Goal: Task Accomplishment & Management: Manage account settings

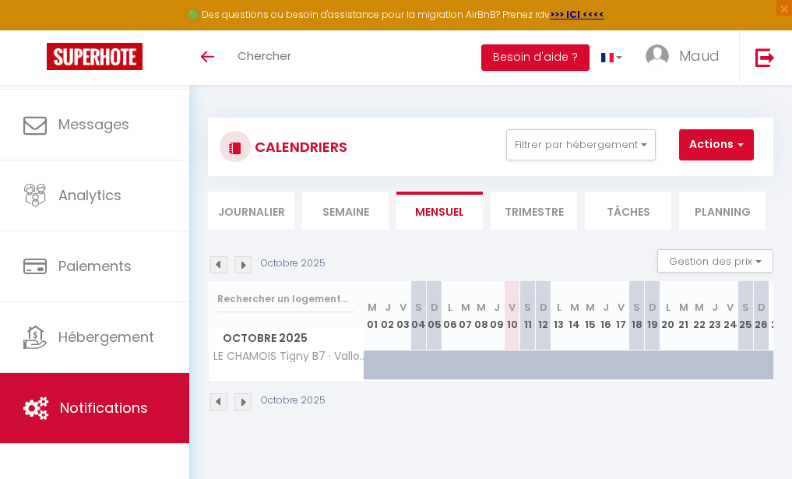
scroll to position [68, 0]
click at [107, 397] on link "Notifications" at bounding box center [94, 408] width 189 height 70
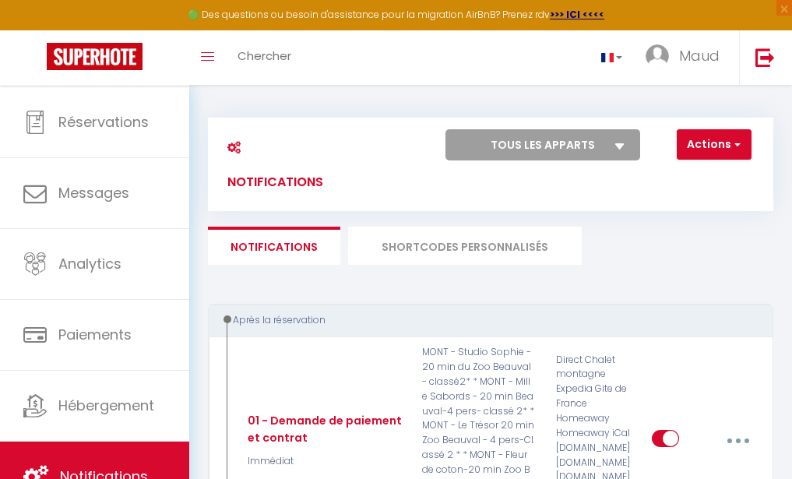
select select "76882"
checkbox input "true"
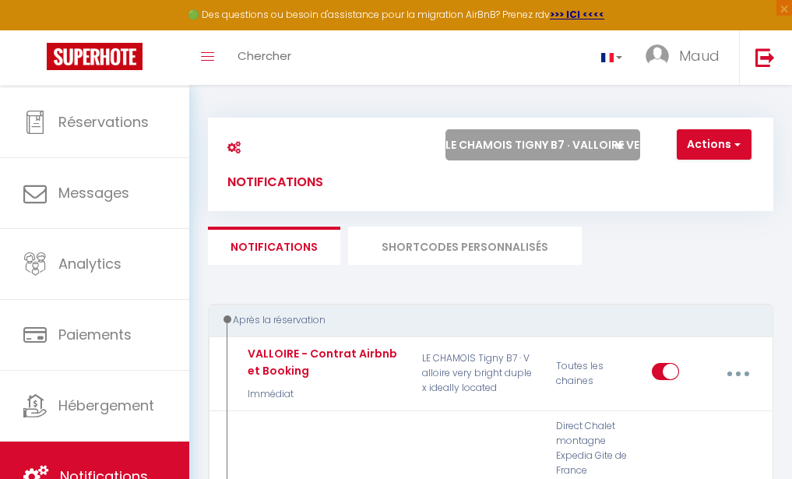
select select
checkbox input "false"
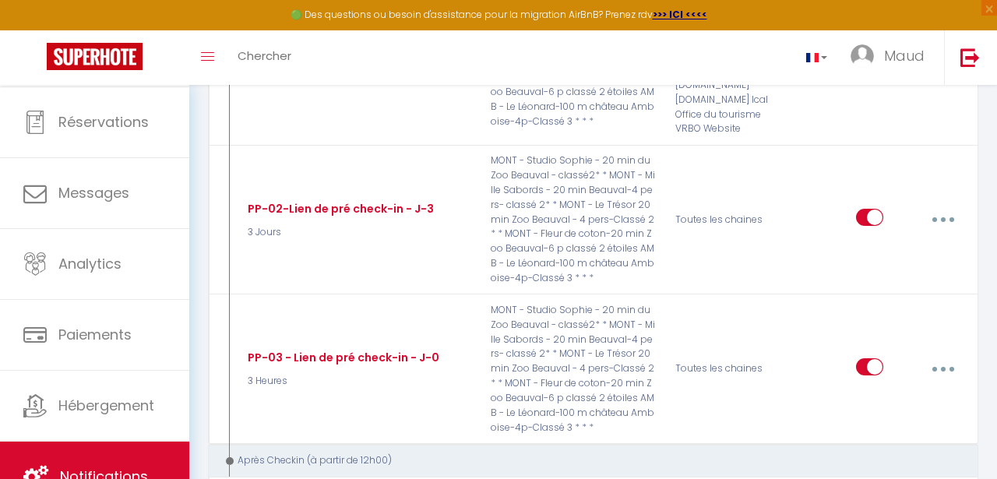
scroll to position [1057, 0]
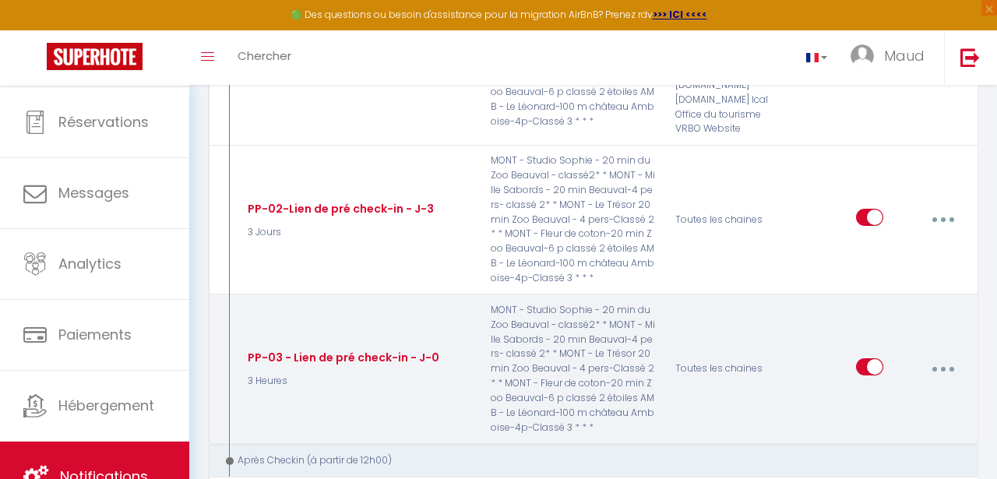
click at [791, 354] on button "button" at bounding box center [942, 369] width 41 height 30
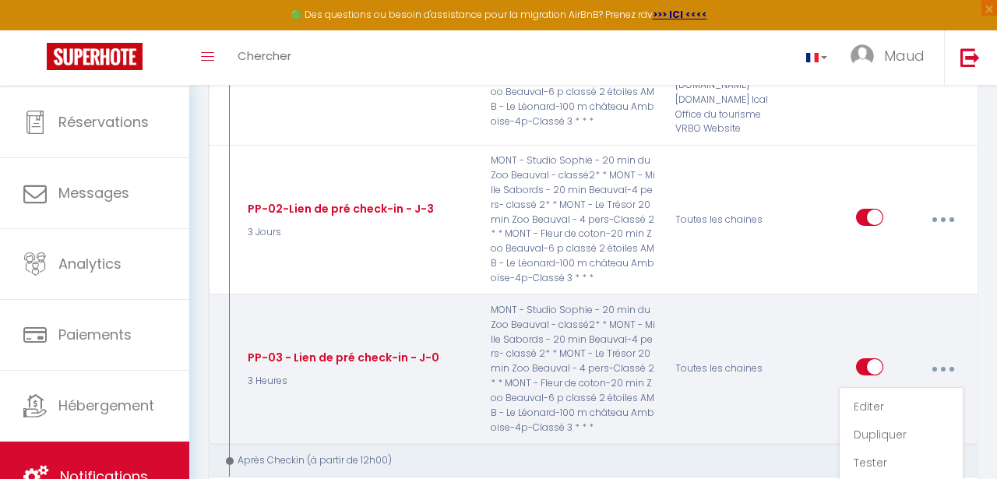
click at [791, 393] on link "Editer" at bounding box center [900, 406] width 115 height 26
type input "PP-03 - Lien de pré check-in - J-0"
select select "notification"
select select "3 Heures"
select select "if_deposit_is_paid"
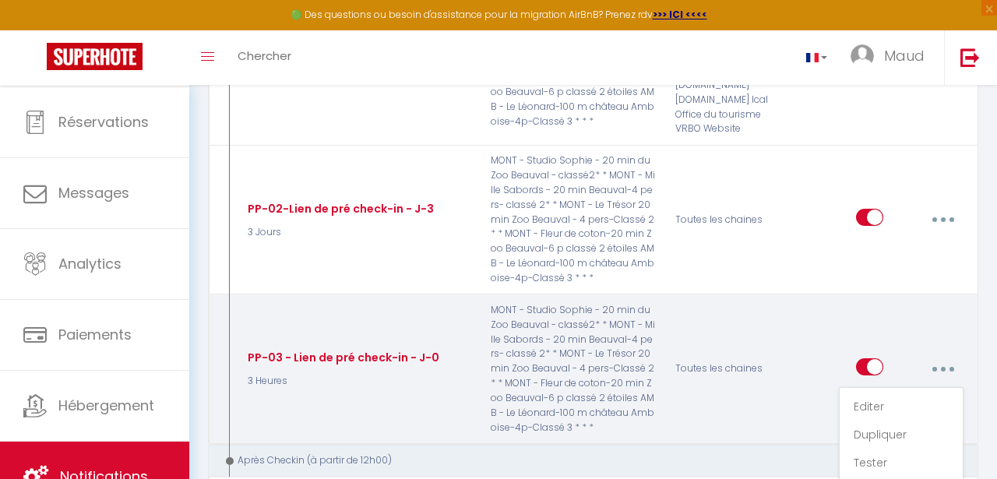
checkbox input "true"
checkbox input "false"
radio input "true"
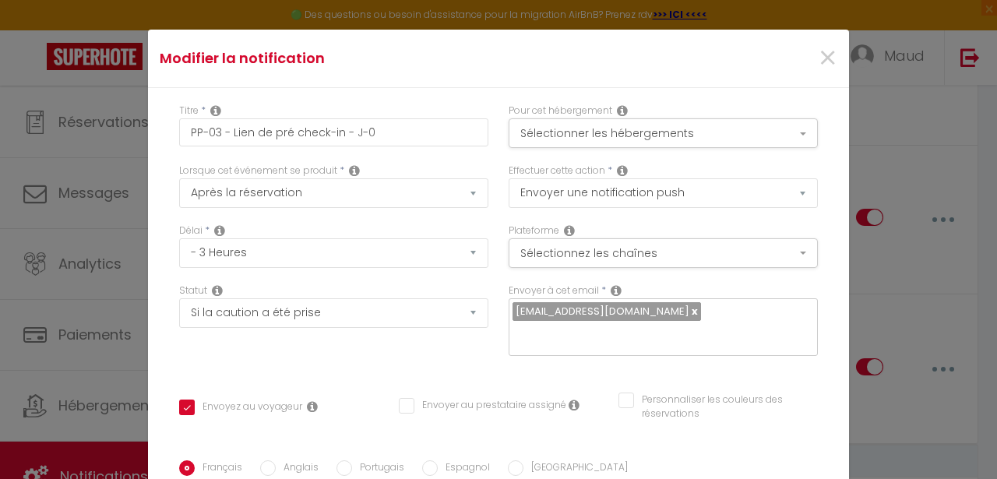
scroll to position [0, 0]
click at [791, 59] on span "×" at bounding box center [827, 58] width 19 height 47
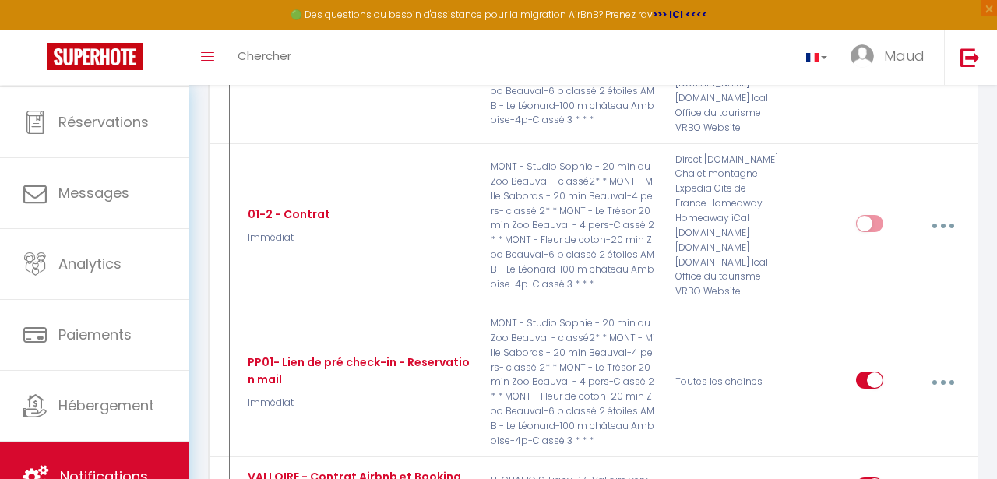
scroll to position [323, 0]
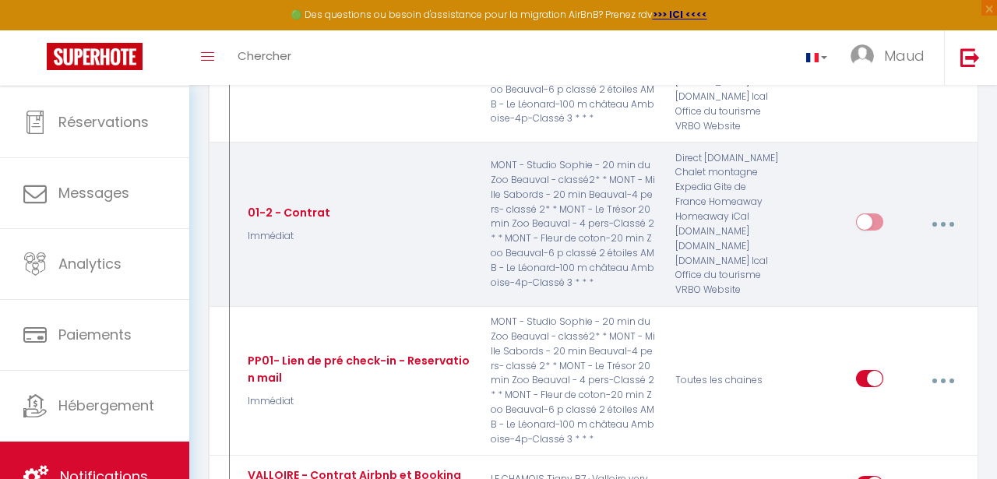
click at [791, 222] on icon "button" at bounding box center [943, 224] width 5 height 5
click at [791, 251] on link "Editer" at bounding box center [900, 261] width 115 height 26
type input "01-2 - Contrat"
select select "1"
select select "email"
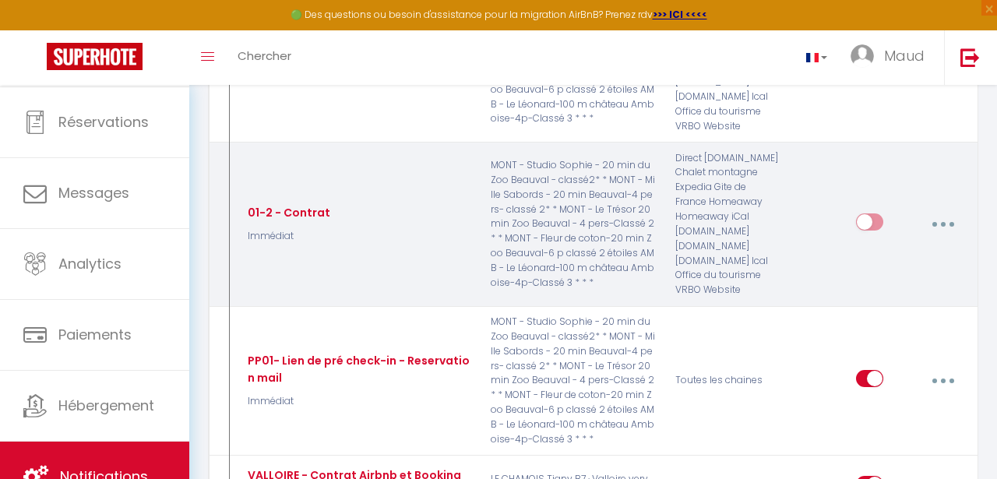
select select "Immédiat"
select select "if_booking_is_paid"
checkbox input "true"
checkbox input "false"
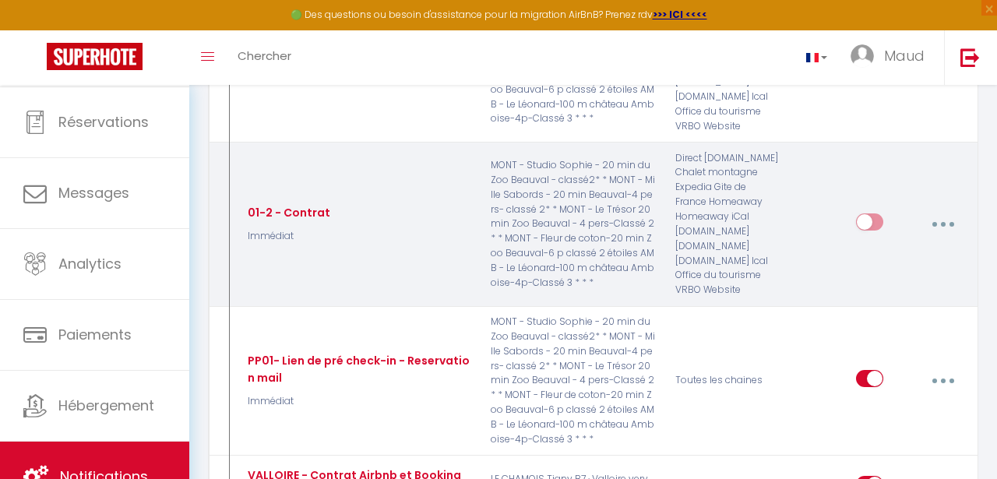
type input "Superlogis contrat à signer pour valider votre réservation à [RENTAL:NAME]"
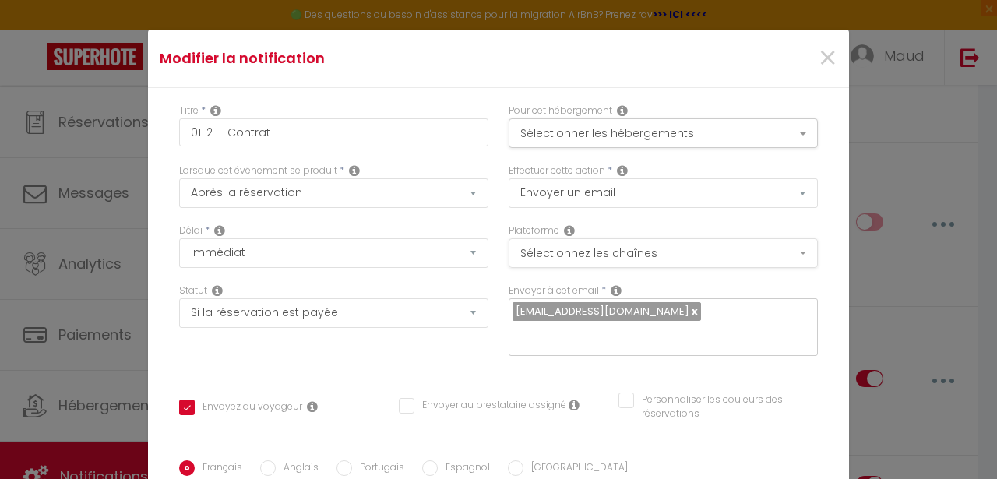
scroll to position [0, 0]
click at [791, 58] on span "×" at bounding box center [827, 58] width 19 height 47
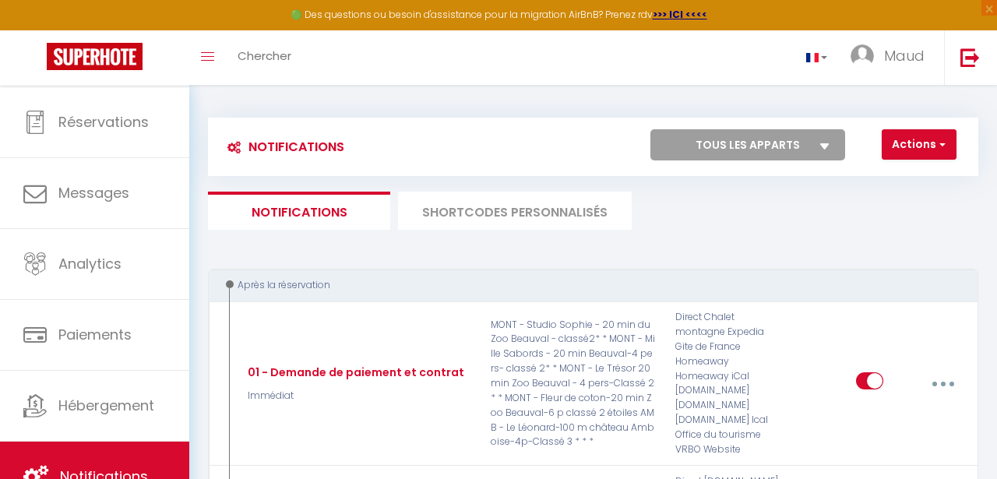
select select "76882"
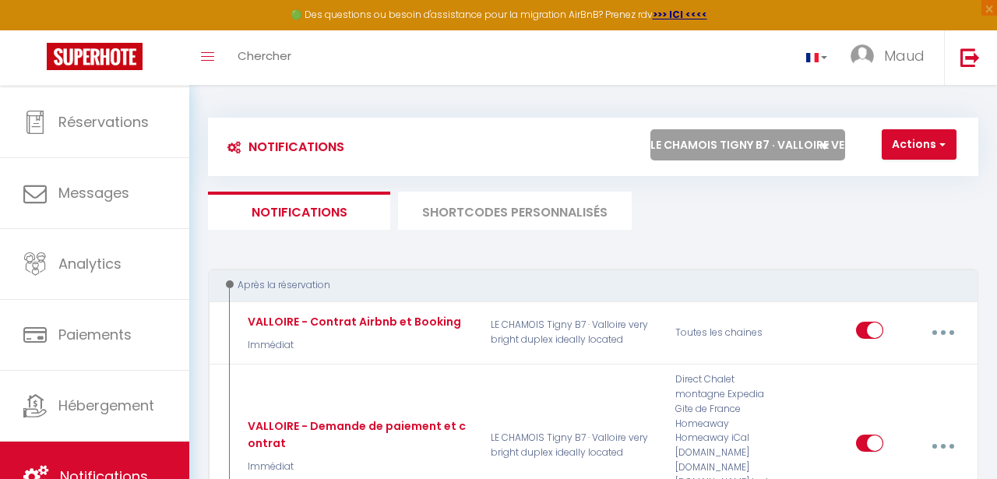
checkbox input "true"
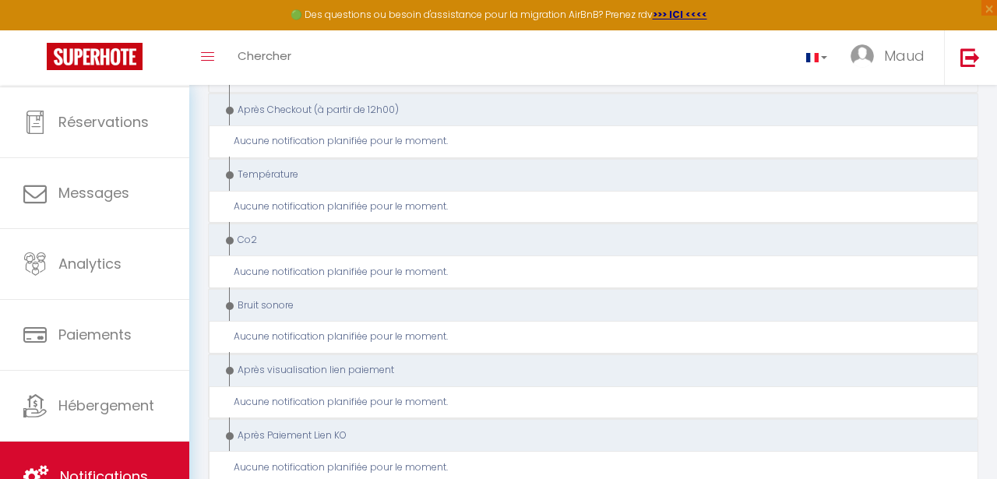
scroll to position [674, 0]
